Goal: Task Accomplishment & Management: Use online tool/utility

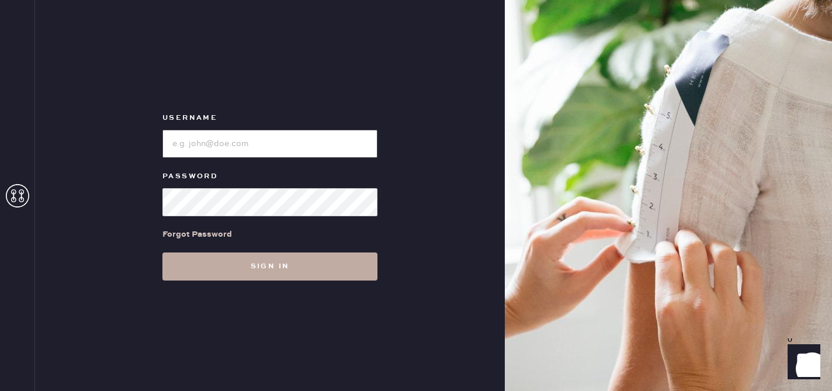
type input "reformationsouthcoastplaza"
click at [247, 261] on button "Sign in" at bounding box center [270, 267] width 215 height 28
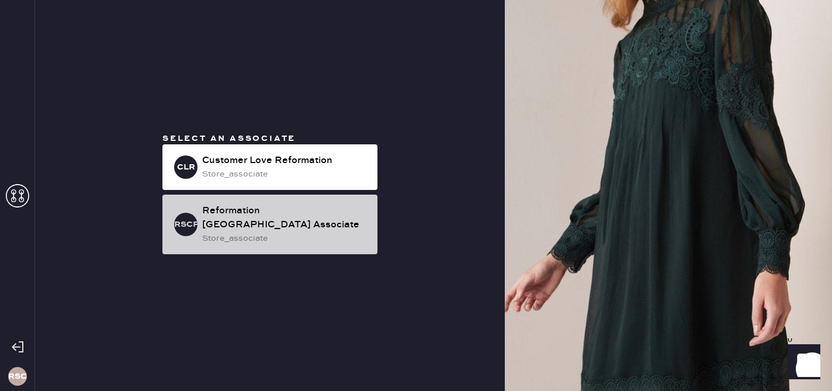
click at [251, 223] on div "Reformation [GEOGRAPHIC_DATA] Associate" at bounding box center [285, 218] width 166 height 28
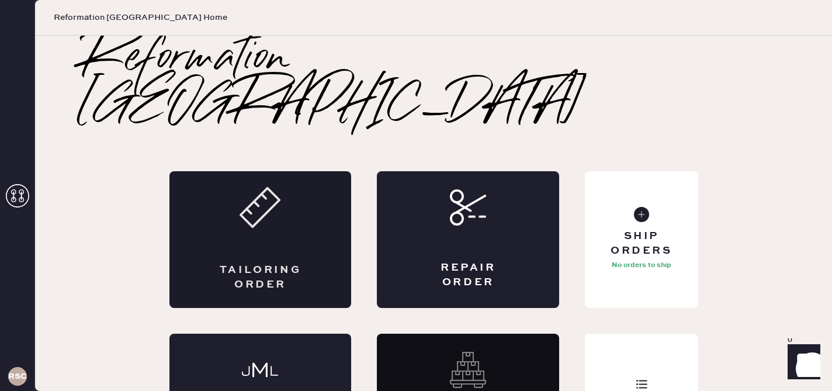
click at [258, 263] on div "Tailoring Order" at bounding box center [260, 277] width 89 height 29
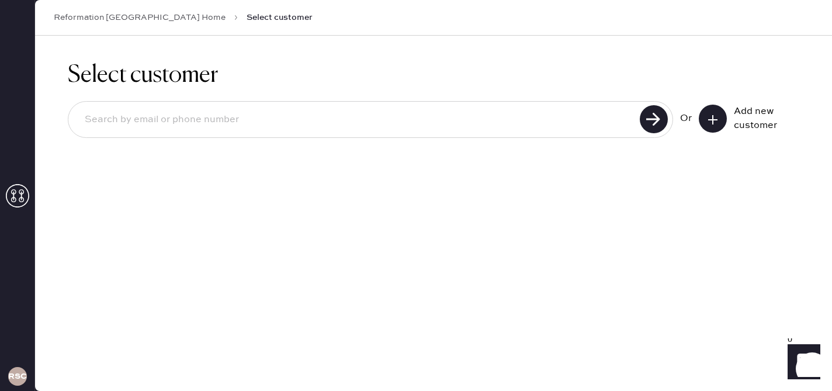
click at [415, 121] on input at bounding box center [355, 119] width 561 height 27
click at [269, 123] on input at bounding box center [355, 119] width 561 height 27
click at [412, 110] on input at bounding box center [355, 119] width 561 height 27
type input "[PERSON_NAME]"
drag, startPoint x: 171, startPoint y: 123, endPoint x: 65, endPoint y: 116, distance: 106.1
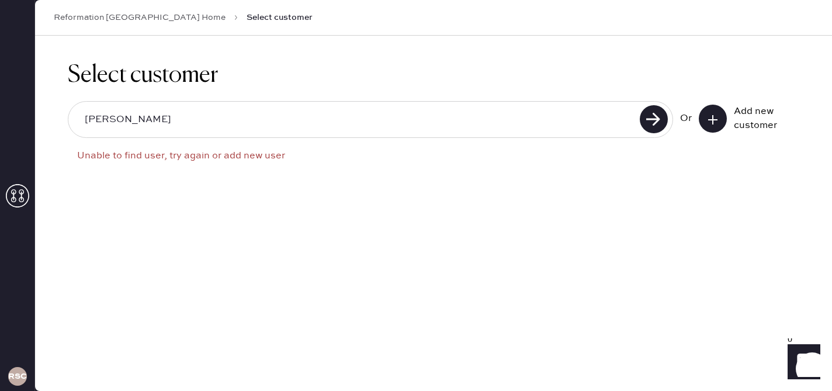
click at [65, 116] on div "Select customer [PERSON_NAME] Unable to find user, try again or add new user Or…" at bounding box center [433, 124] width 797 height 176
click at [116, 122] on input "[PERSON_NAME]" at bounding box center [355, 119] width 561 height 27
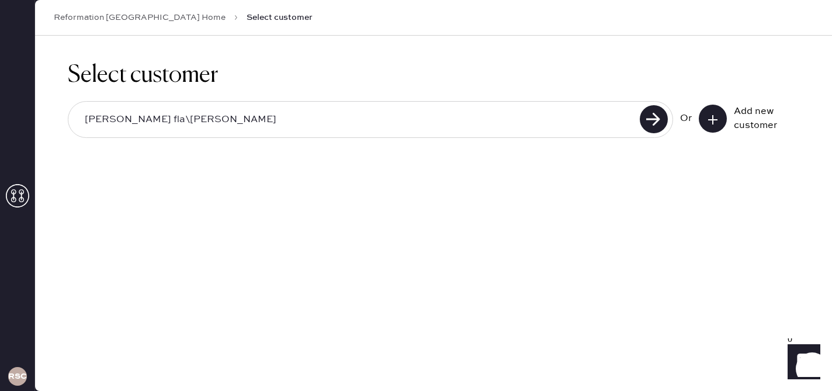
type input "[PERSON_NAME]"
click at [167, 120] on input "[PERSON_NAME]" at bounding box center [355, 119] width 561 height 27
click at [651, 115] on use at bounding box center [654, 119] width 28 height 28
click at [655, 120] on use at bounding box center [654, 119] width 28 height 28
drag, startPoint x: 189, startPoint y: 119, endPoint x: 29, endPoint y: 119, distance: 160.8
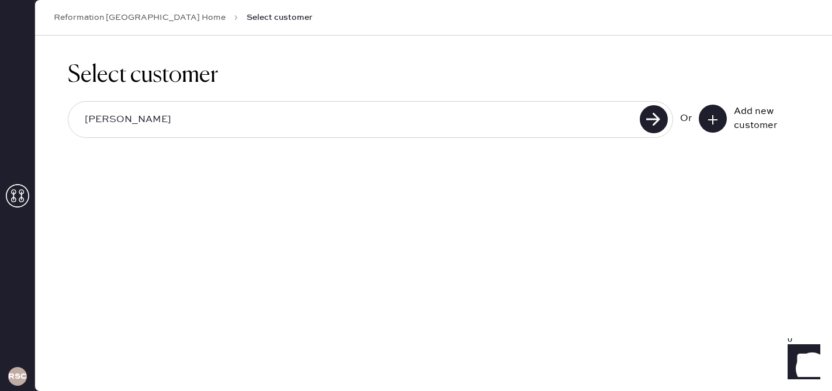
click at [29, 119] on div "RSCPA Reformation [GEOGRAPHIC_DATA] Home Select customer Select customer [PERSO…" at bounding box center [416, 195] width 832 height 391
type input "5599179622"
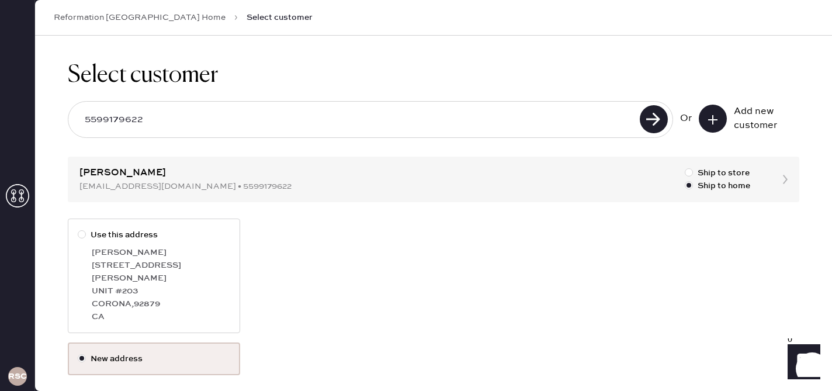
click at [147, 285] on div "UNIT #203" at bounding box center [161, 291] width 139 height 13
click at [78, 229] on input "Use this address" at bounding box center [78, 229] width 1 height 1
radio input "true"
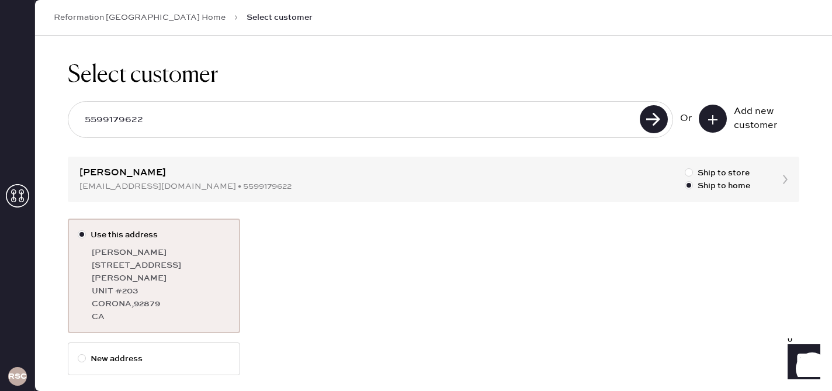
scroll to position [44, 0]
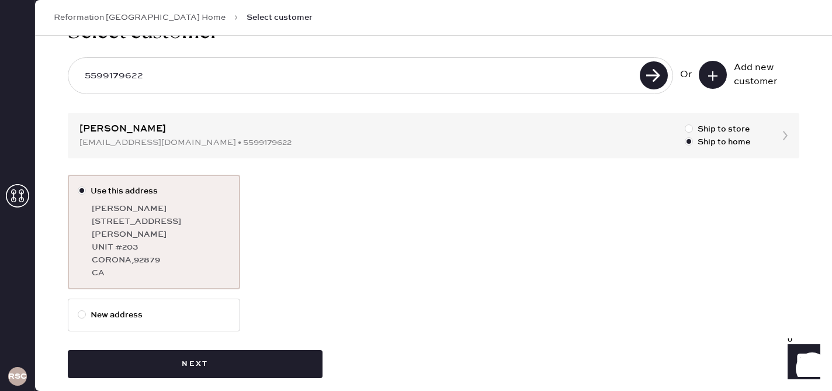
drag, startPoint x: 191, startPoint y: 348, endPoint x: 425, endPoint y: 300, distance: 238.6
click at [425, 300] on div "Use this address [PERSON_NAME] [STREET_ADDRESS][PERSON_NAME] New address Next" at bounding box center [434, 276] width 732 height 203
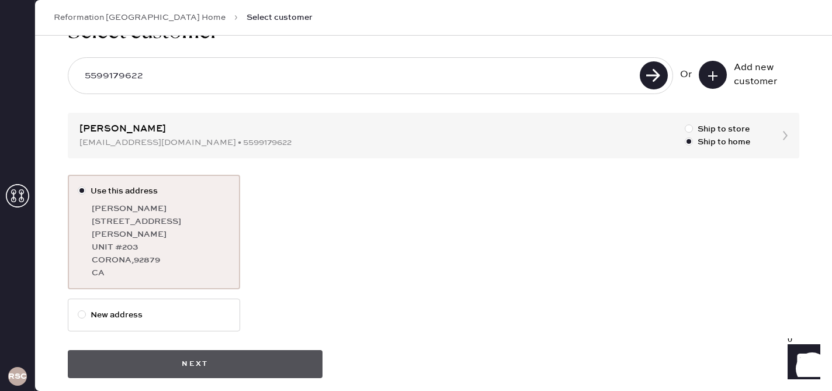
click at [126, 360] on button "Next" at bounding box center [195, 364] width 255 height 28
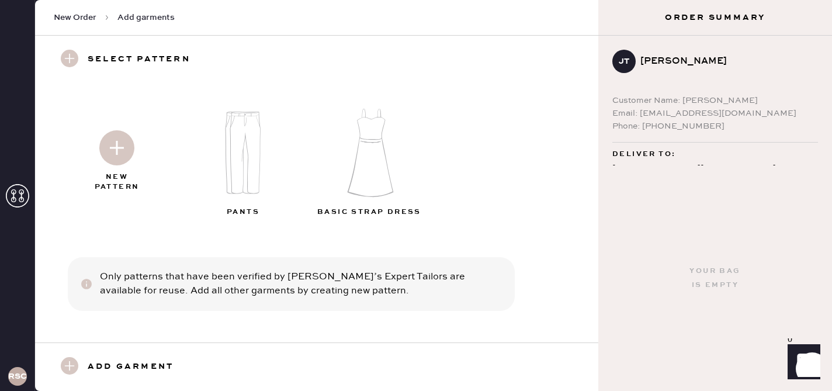
click at [121, 146] on img at bounding box center [116, 147] width 35 height 35
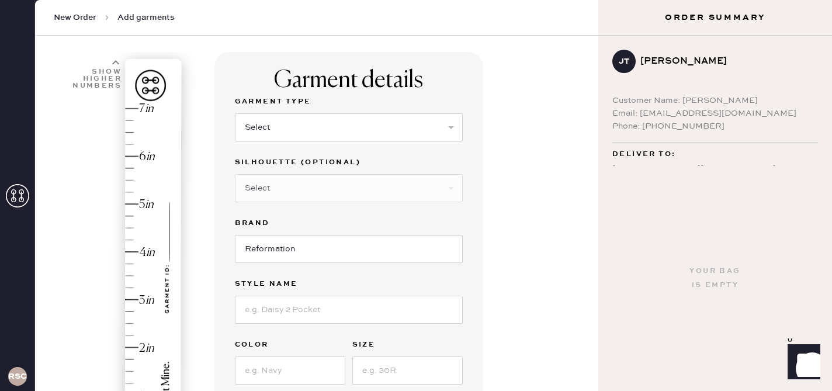
scroll to position [51, 0]
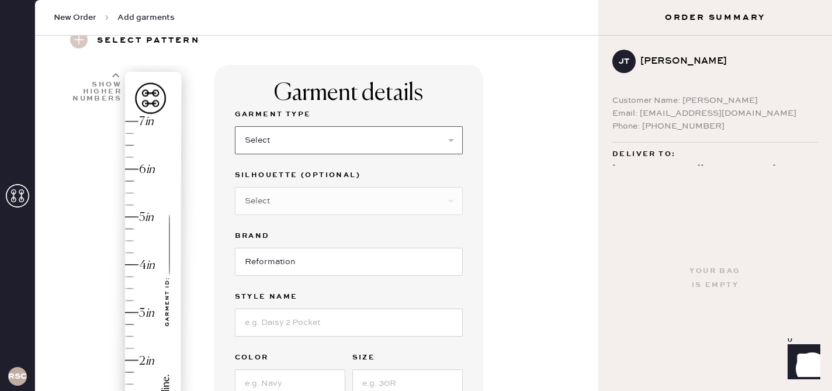
click at [265, 146] on select "Select Basic Skirt Jeans Leggings Pants Shorts Basic Sleeved Dress Basic Sleeve…" at bounding box center [349, 140] width 228 height 28
select select "2"
click at [235, 126] on select "Select Basic Skirt Jeans Leggings Pants Shorts Basic Sleeved Dress Basic Sleeve…" at bounding box center [349, 140] width 228 height 28
click at [289, 206] on select "Select Shorts Cropped Flare Boot Cut Straight Skinny Other" at bounding box center [349, 201] width 228 height 28
select select "5"
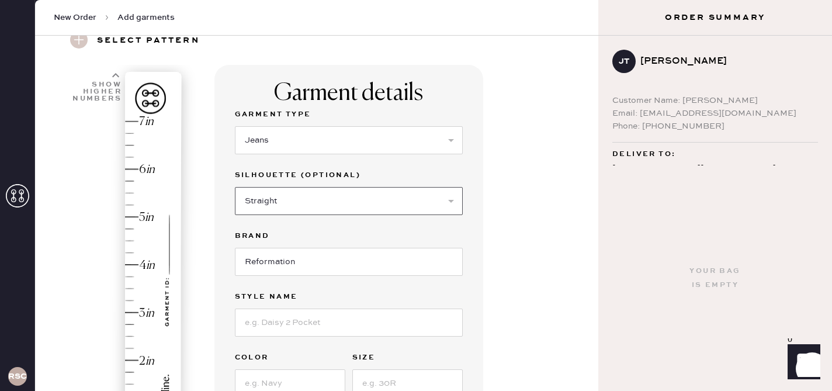
click at [235, 187] on select "Select Shorts Cropped Flare Boot Cut Straight Skinny Other" at bounding box center [349, 201] width 228 height 28
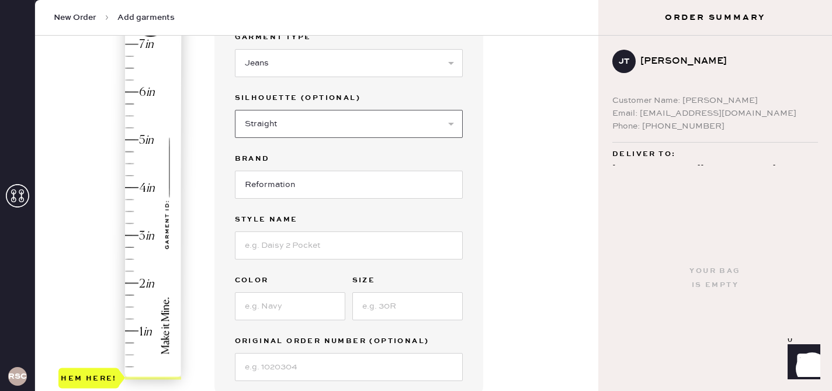
scroll to position [132, 0]
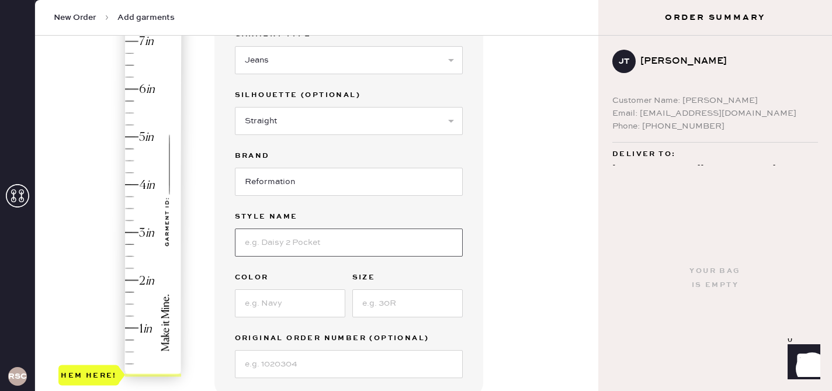
click at [279, 232] on input at bounding box center [349, 243] width 228 height 28
click at [302, 307] on input at bounding box center [290, 303] width 110 height 28
click at [427, 301] on input at bounding box center [407, 303] width 110 height 28
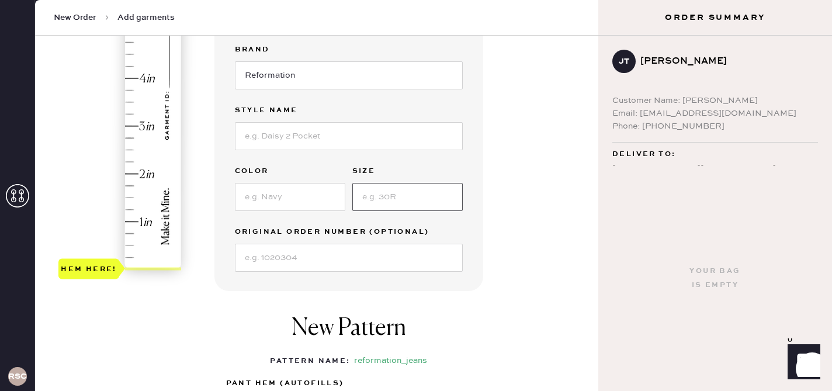
scroll to position [252, 0]
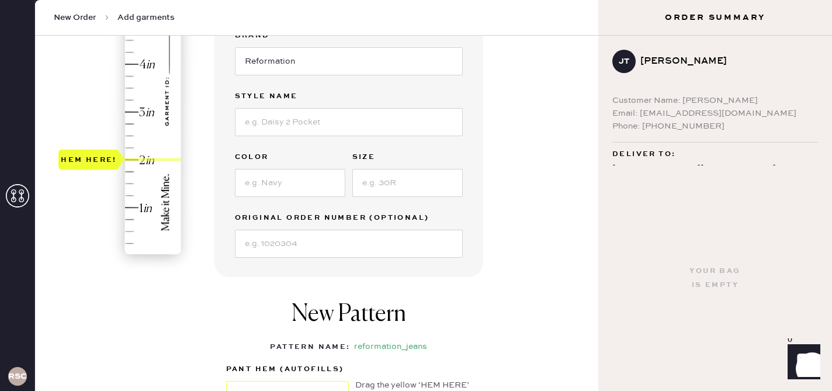
click at [134, 162] on div "Hem here!" at bounding box center [120, 88] width 125 height 345
click at [139, 205] on div "Hem here!" at bounding box center [120, 88] width 125 height 345
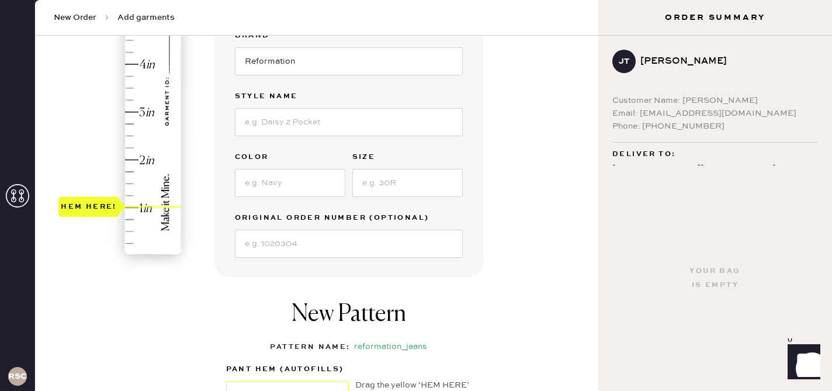
click at [143, 141] on div "Hem here!" at bounding box center [120, 88] width 125 height 345
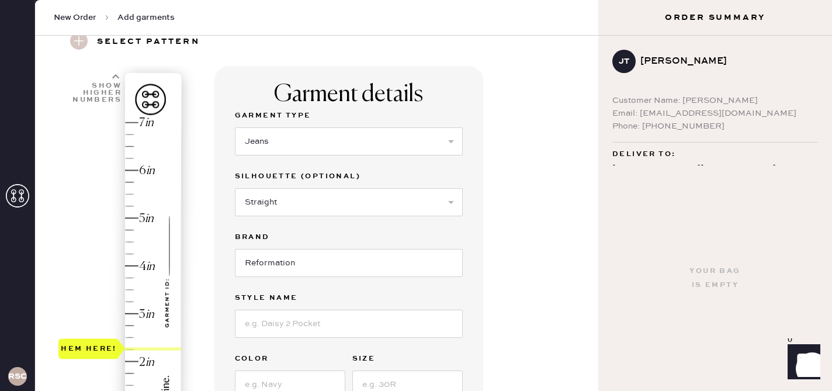
scroll to position [6, 0]
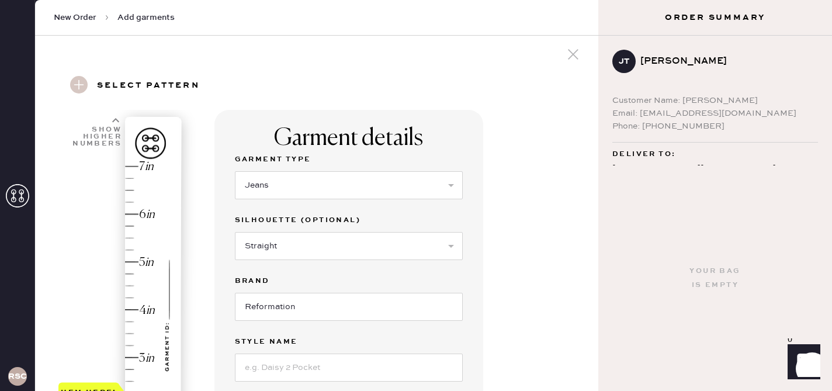
click at [109, 106] on div "Select pattern" at bounding box center [316, 86] width 545 height 48
click at [114, 117] on icon at bounding box center [115, 120] width 7 height 7
click at [115, 121] on icon at bounding box center [115, 120] width 7 height 7
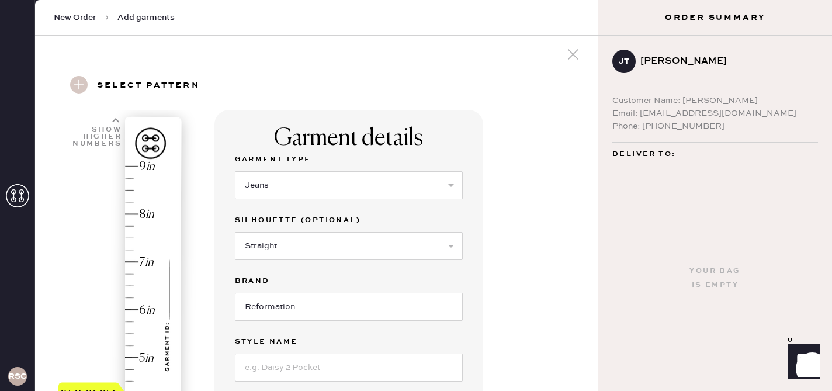
type input "6.25"
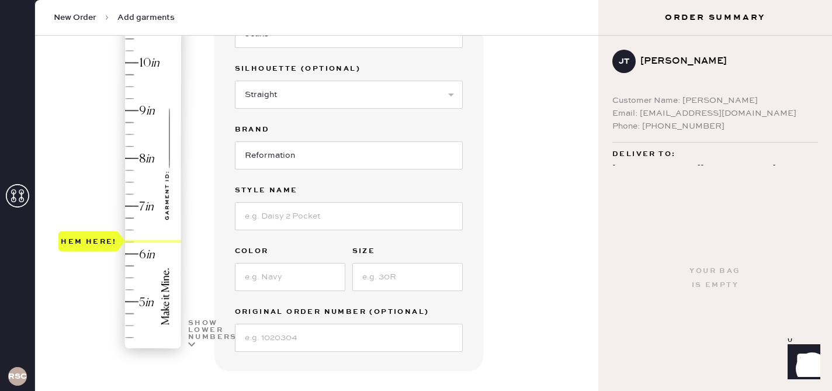
scroll to position [163, 0]
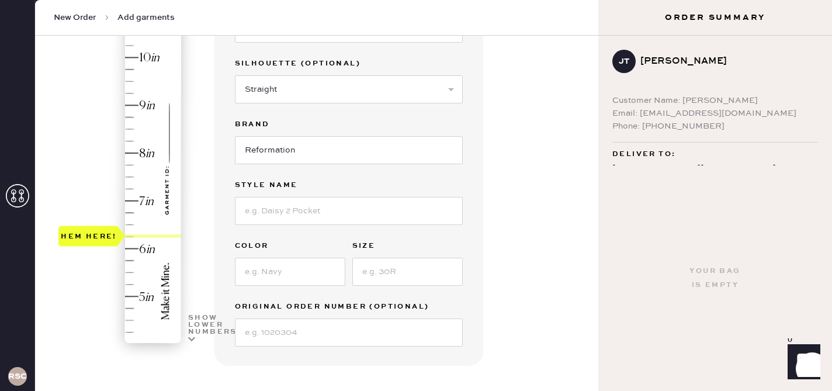
click at [163, 26] on div "New Order Add garments" at bounding box center [317, 18] width 564 height 36
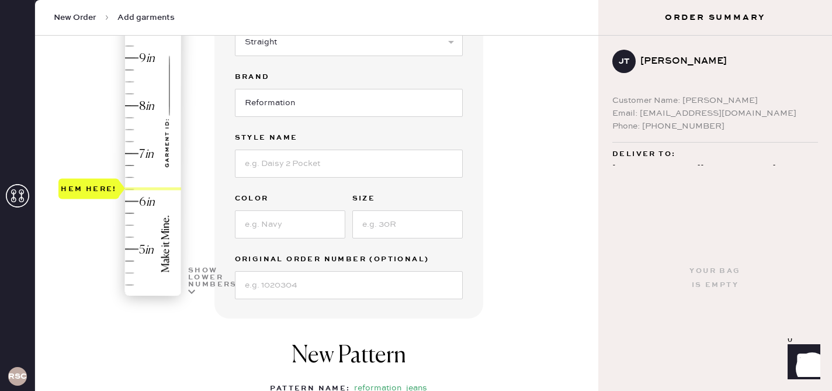
scroll to position [211, 0]
